Goal: Obtain resource: Download file/media

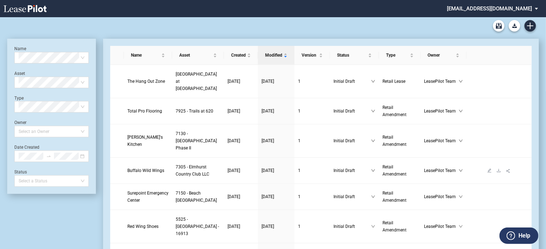
drag, startPoint x: 0, startPoint y: 0, endPoint x: 134, endPoint y: 175, distance: 221.0
click at [134, 173] on span "Buffalo Wild Wings" at bounding box center [145, 170] width 37 height 5
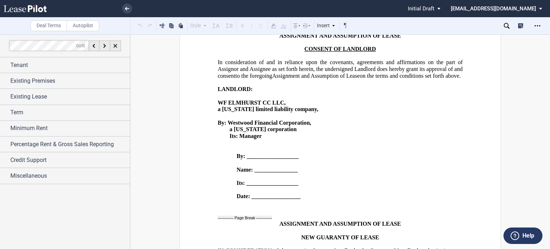
scroll to position [1914, 0]
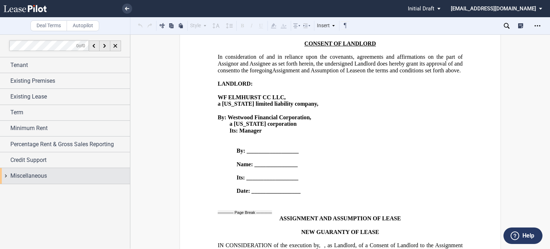
click at [24, 173] on span "Miscellaneous" at bounding box center [28, 176] width 37 height 9
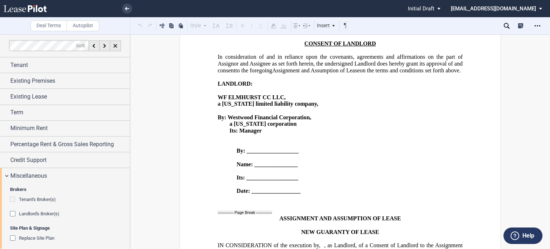
drag, startPoint x: 130, startPoint y: 138, endPoint x: 130, endPoint y: 153, distance: 14.7
click at [130, 153] on div at bounding box center [65, 141] width 130 height 214
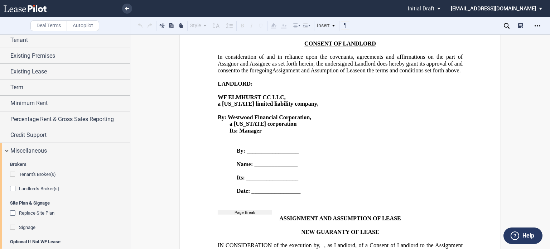
scroll to position [43, 0]
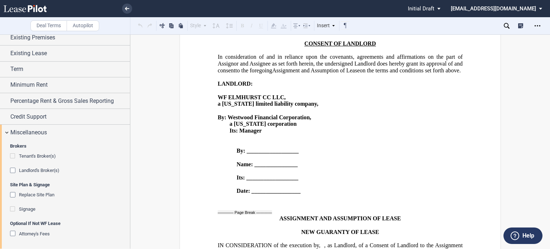
click at [13, 232] on div "Attorney's Fees" at bounding box center [13, 234] width 7 height 7
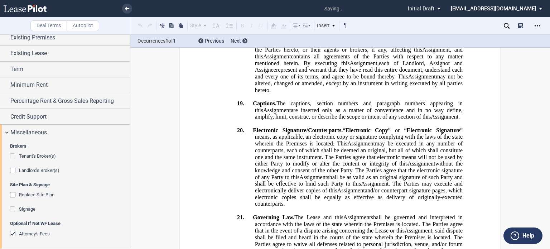
scroll to position [1475, 0]
click at [47, 115] on div "Credit Support" at bounding box center [70, 116] width 120 height 9
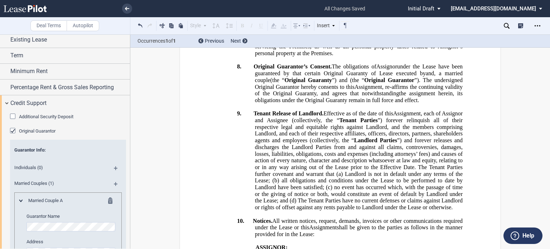
scroll to position [50, 0]
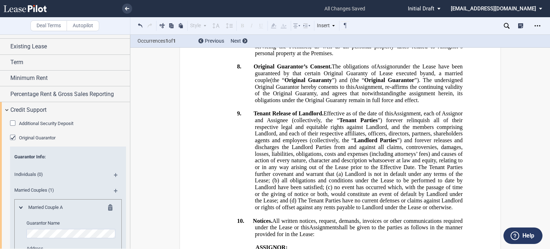
click at [11, 120] on div "Additional Security Deposit" at bounding box center [13, 123] width 7 height 7
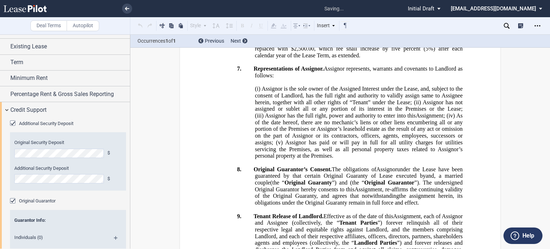
scroll to position [732, 0]
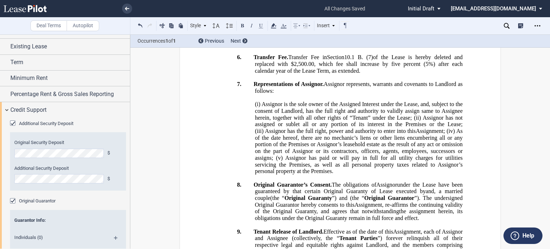
drag, startPoint x: 307, startPoint y: 92, endPoint x: 346, endPoint y: 106, distance: 41.7
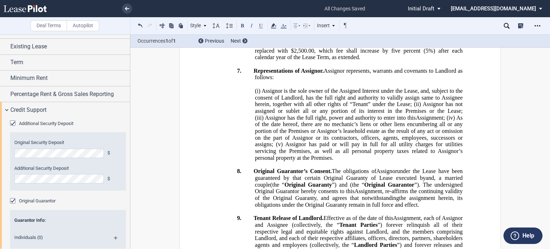
drag, startPoint x: 442, startPoint y: 122, endPoint x: 278, endPoint y: 139, distance: 164.5
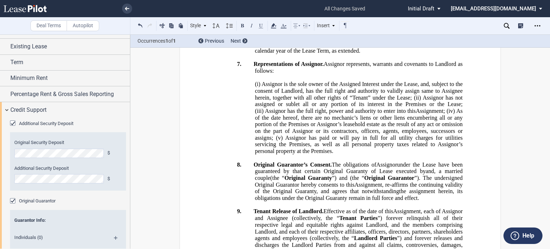
click at [12, 123] on div "Additional Security Deposit" at bounding box center [13, 123] width 7 height 7
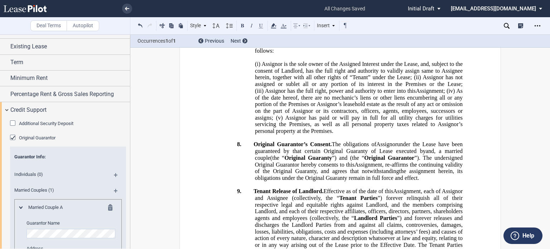
drag, startPoint x: 347, startPoint y: 101, endPoint x: 213, endPoint y: 87, distance: 133.9
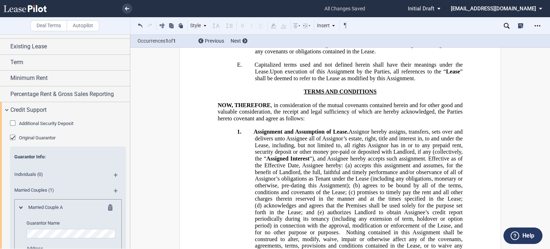
scroll to position [0, 0]
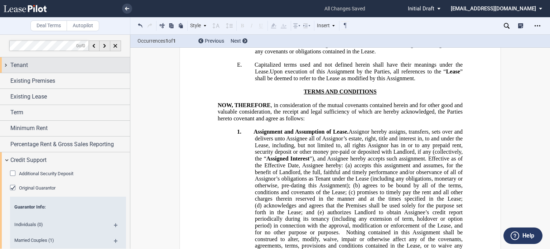
click at [66, 67] on div "Tenant" at bounding box center [70, 65] width 120 height 9
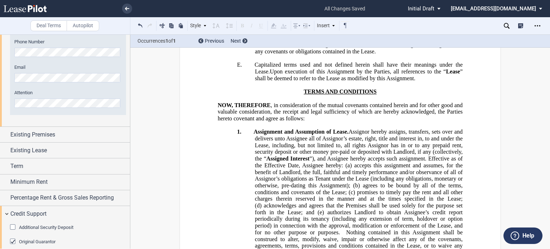
scroll to position [606, 0]
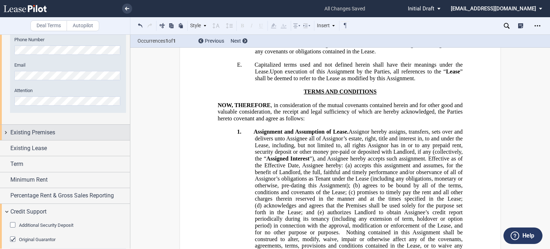
click at [102, 134] on div "Existing Premises" at bounding box center [70, 132] width 120 height 9
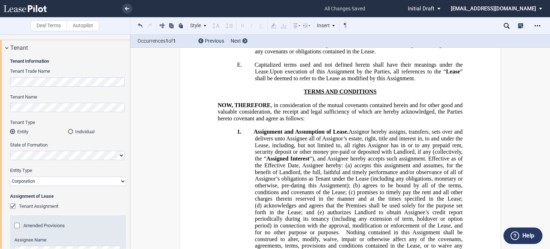
scroll to position [0, 0]
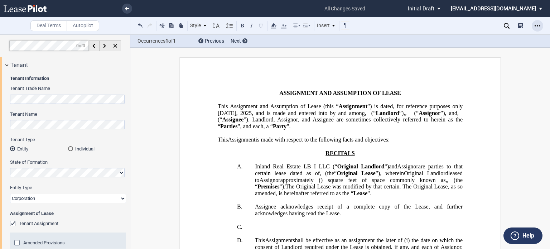
click at [540, 29] on div "Open Lease options menu" at bounding box center [537, 25] width 11 height 11
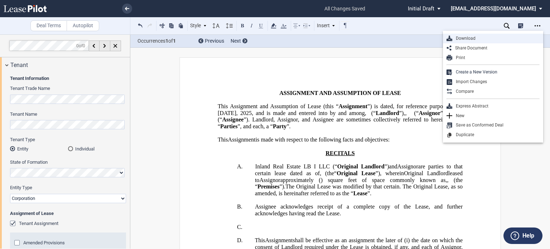
click at [468, 37] on div "Download" at bounding box center [495, 38] width 87 height 6
